Goal: Task Accomplishment & Management: Use online tool/utility

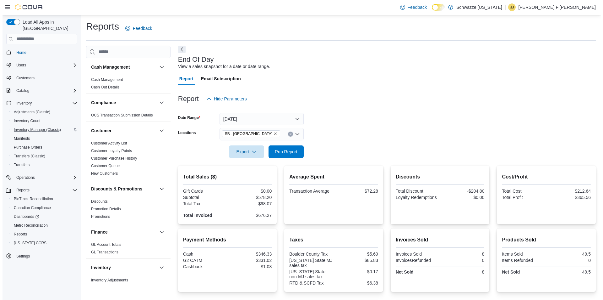
scroll to position [377, 0]
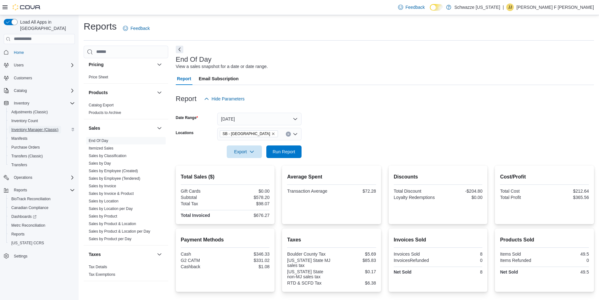
click at [55, 127] on span "Inventory Manager (Classic)" at bounding box center [34, 129] width 47 height 5
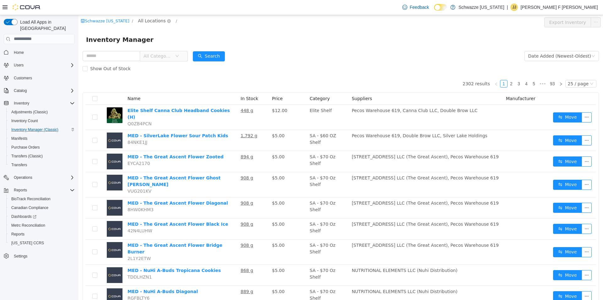
click at [147, 23] on span "All Locations" at bounding box center [152, 20] width 28 height 7
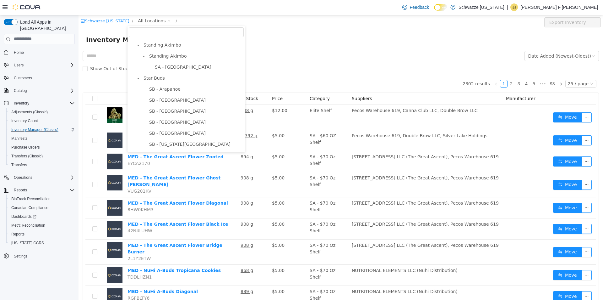
scroll to position [189, 0]
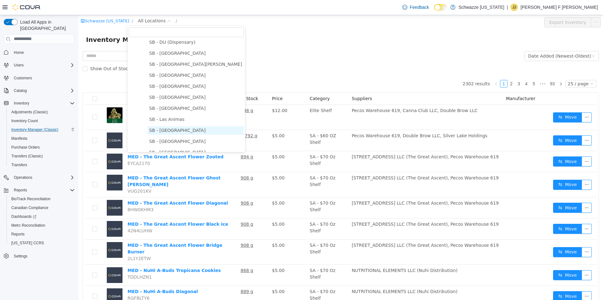
click at [172, 132] on span "SB - [GEOGRAPHIC_DATA]" at bounding box center [177, 129] width 57 height 5
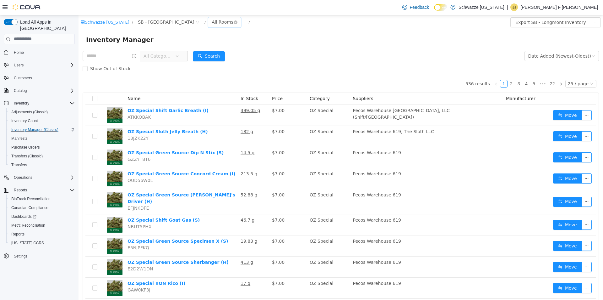
click at [212, 24] on div "All Rooms" at bounding box center [223, 21] width 22 height 9
click at [185, 51] on li "Back Room" at bounding box center [192, 55] width 38 height 10
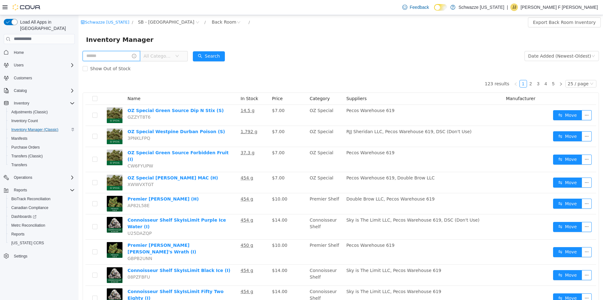
click at [129, 54] on input "text" at bounding box center [112, 56] width 58 height 10
type input "**********"
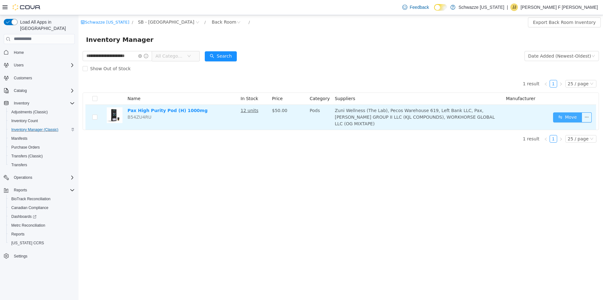
click at [562, 112] on button "Move" at bounding box center [567, 117] width 29 height 10
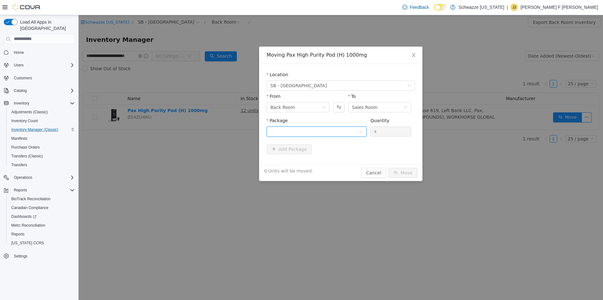
click at [341, 131] on div at bounding box center [315, 130] width 88 height 9
click at [332, 151] on li "1A4000B0004135D000020941 Quantity : 12 Units" at bounding box center [317, 157] width 100 height 17
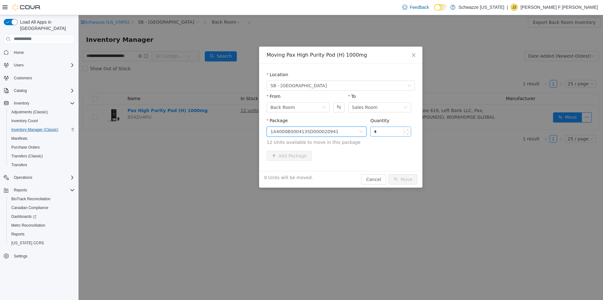
click at [388, 133] on input "*" at bounding box center [391, 130] width 40 height 9
type input "**"
click at [403, 181] on button "Move" at bounding box center [403, 179] width 29 height 10
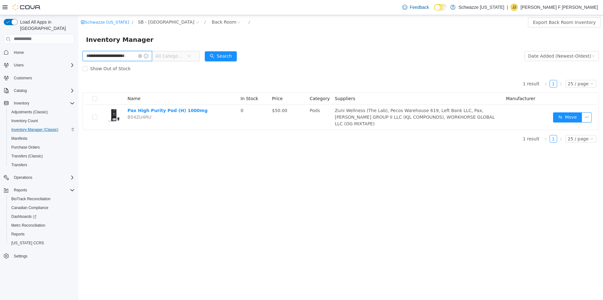
scroll to position [0, 8]
drag, startPoint x: 83, startPoint y: 55, endPoint x: 273, endPoint y: 45, distance: 190.1
click at [273, 45] on div "**********" at bounding box center [341, 81] width 525 height 132
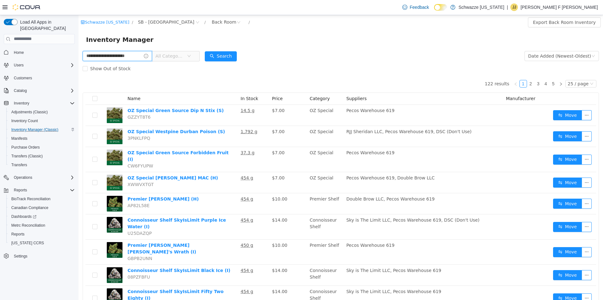
type input "**********"
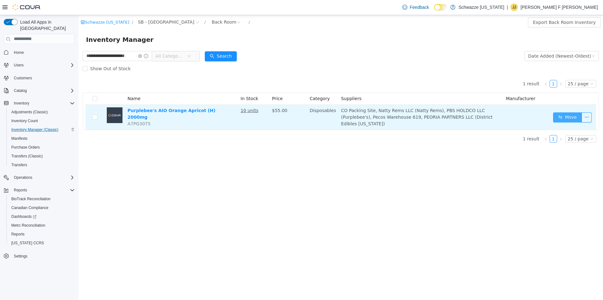
click at [576, 116] on button "Move" at bounding box center [567, 117] width 29 height 10
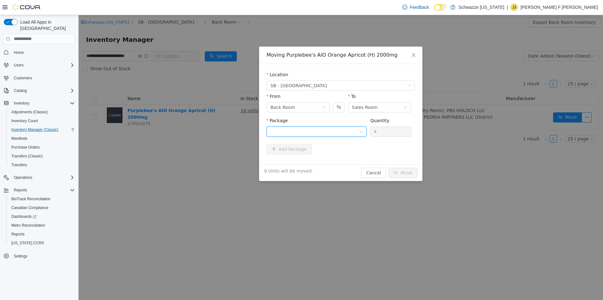
click at [338, 129] on div at bounding box center [315, 130] width 88 height 9
click at [338, 153] on li "1A4000B0000F67D000095050 Quantity : 10 Units" at bounding box center [317, 157] width 100 height 17
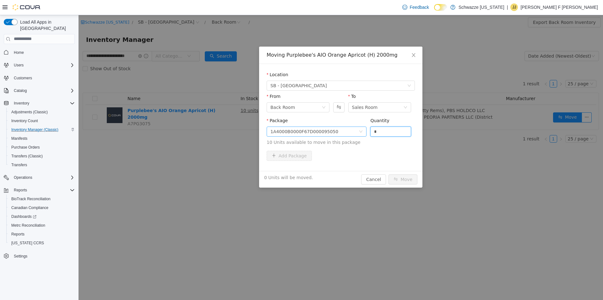
drag, startPoint x: 385, startPoint y: 131, endPoint x: 324, endPoint y: 128, distance: 60.7
click at [332, 132] on span "Package 1A4000B0000F67D000095050 Quantity * 10 Units available to move in this …" at bounding box center [341, 132] width 148 height 28
type input "**"
click at [403, 182] on button "Move" at bounding box center [403, 179] width 29 height 10
